Goal: Check status

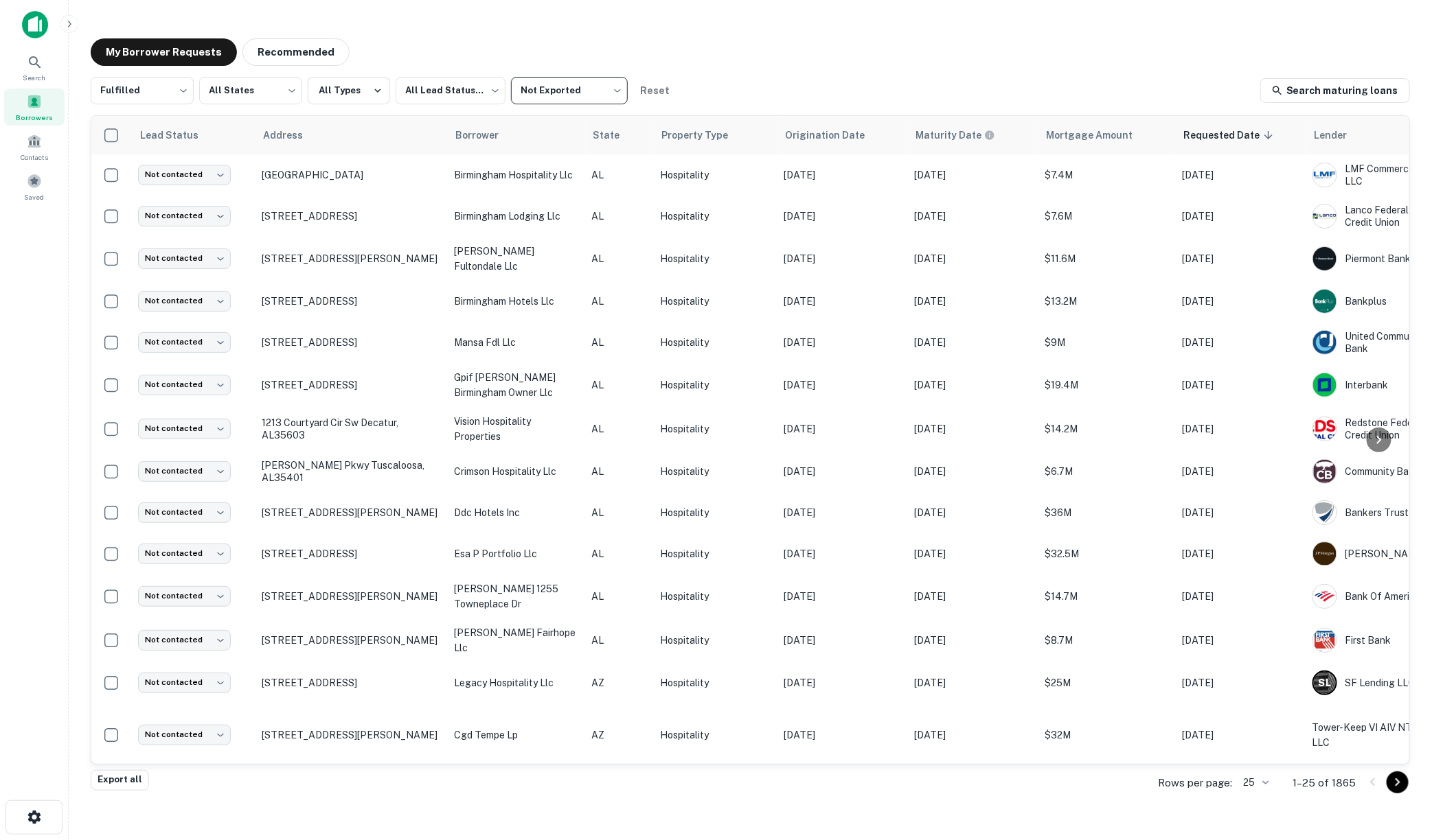
click at [34, 101] on span at bounding box center [34, 102] width 15 height 15
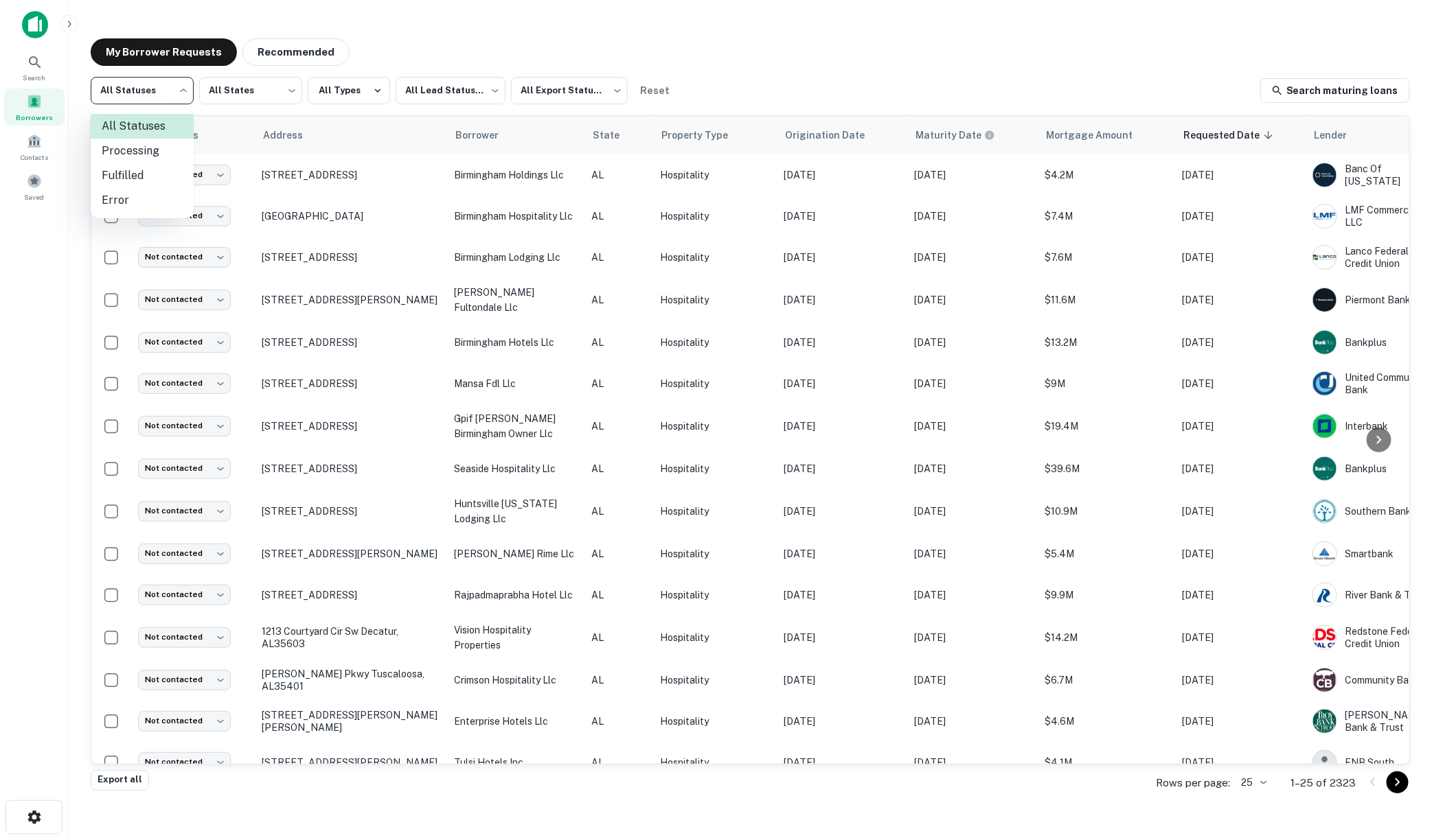
click at [181, 90] on body "Search Borrowers Contacts Saved My Borrower Requests Recommended All Statuses *…" at bounding box center [716, 420] width 1432 height 840
click at [142, 170] on li "Fulfilled" at bounding box center [142, 176] width 103 height 25
type input "*********"
